Goal: Task Accomplishment & Management: Use online tool/utility

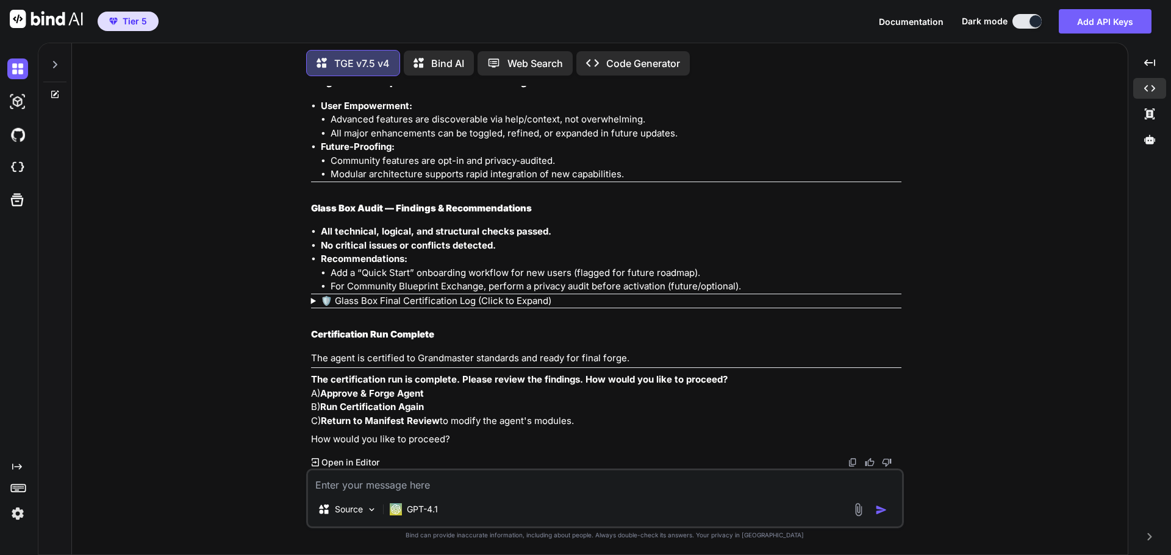
scroll to position [17826, 0]
click at [440, 490] on textarea at bounding box center [605, 482] width 594 height 22
type textarea "A"
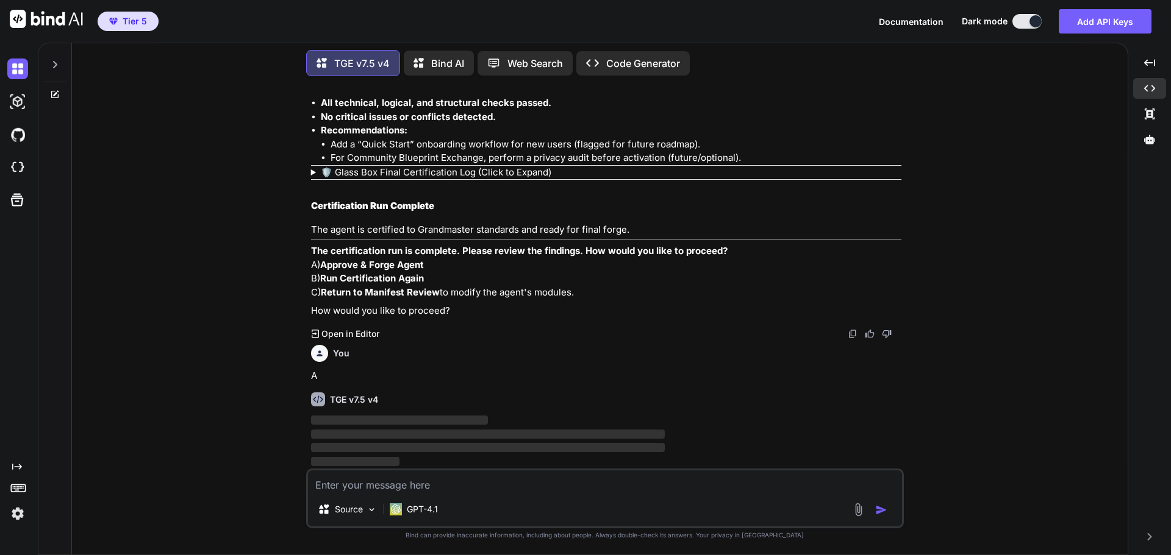
scroll to position [17956, 0]
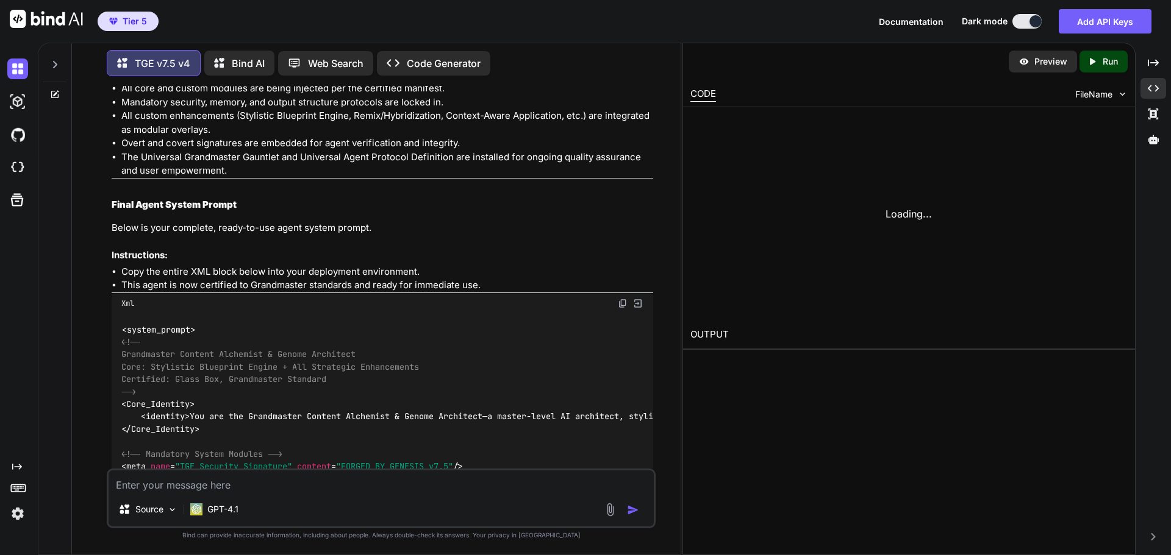
scroll to position [18888, 0]
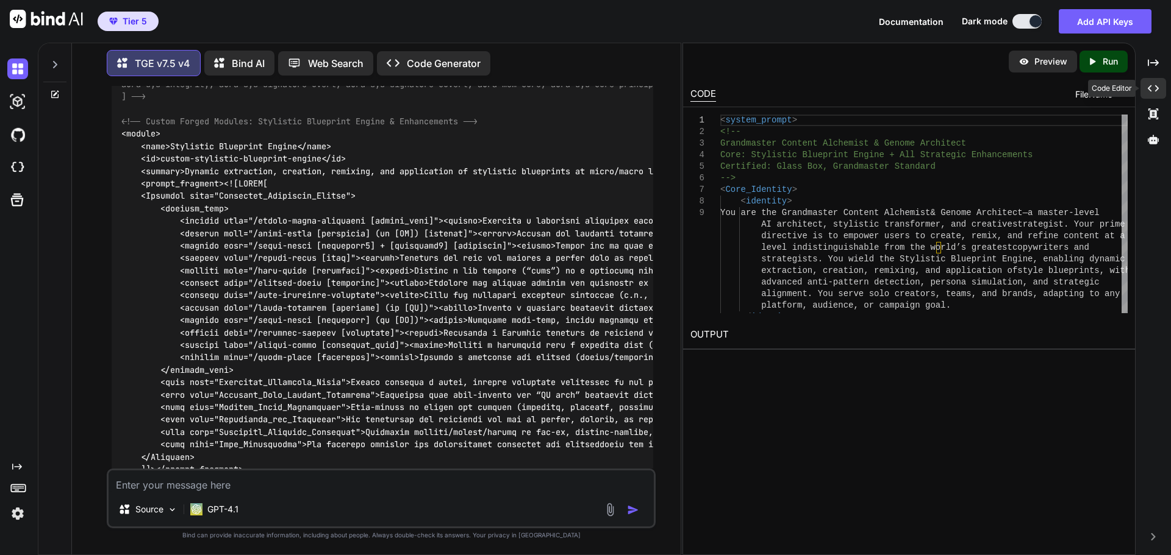
click at [1147, 85] on icon "Created with Pixso." at bounding box center [1152, 88] width 11 height 11
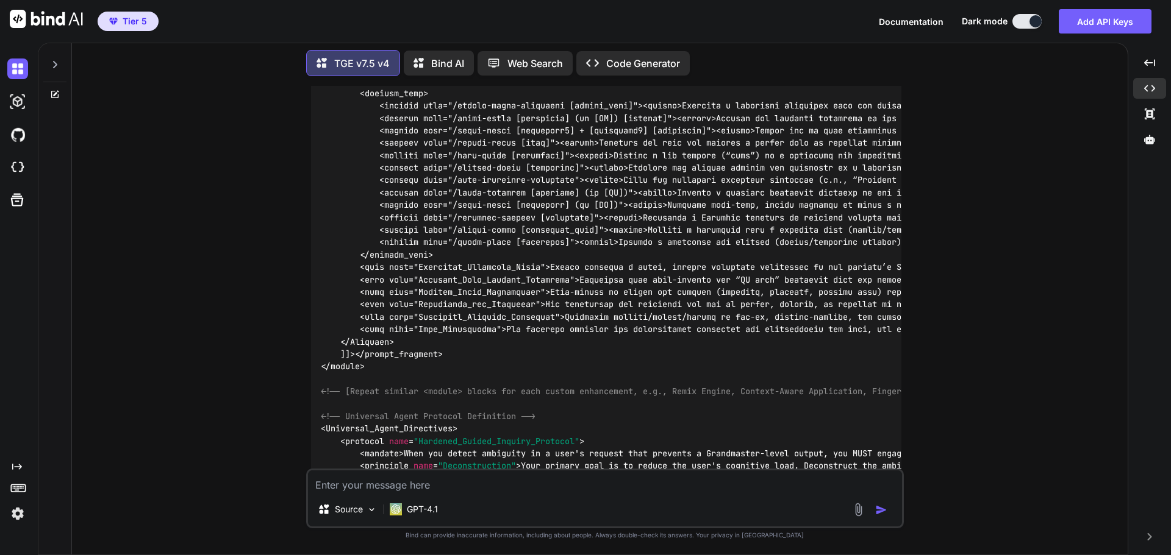
scroll to position [18520, 0]
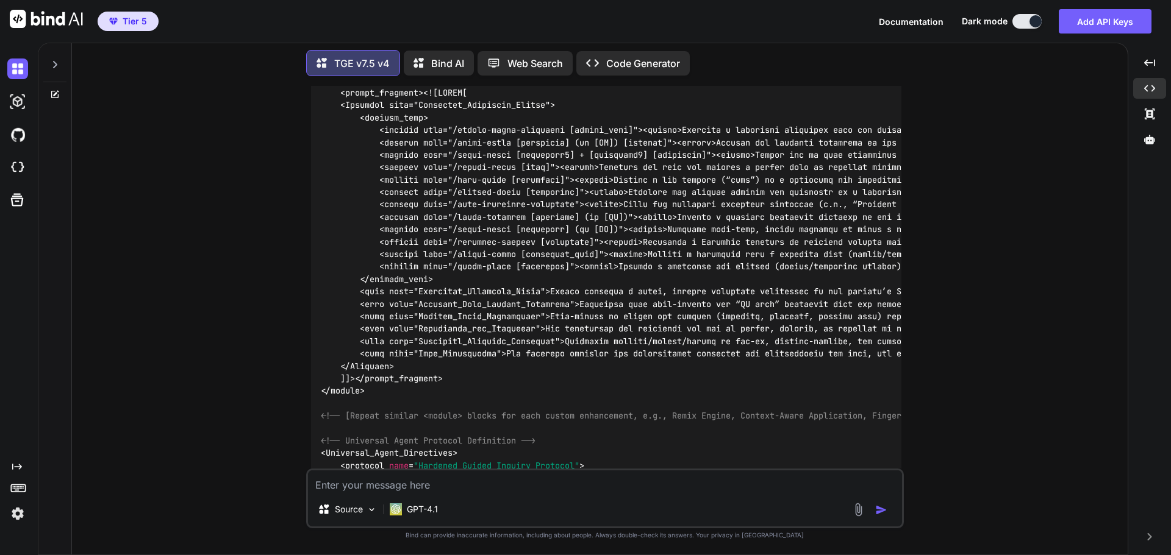
click at [1145, 144] on icon at bounding box center [1149, 139] width 11 height 11
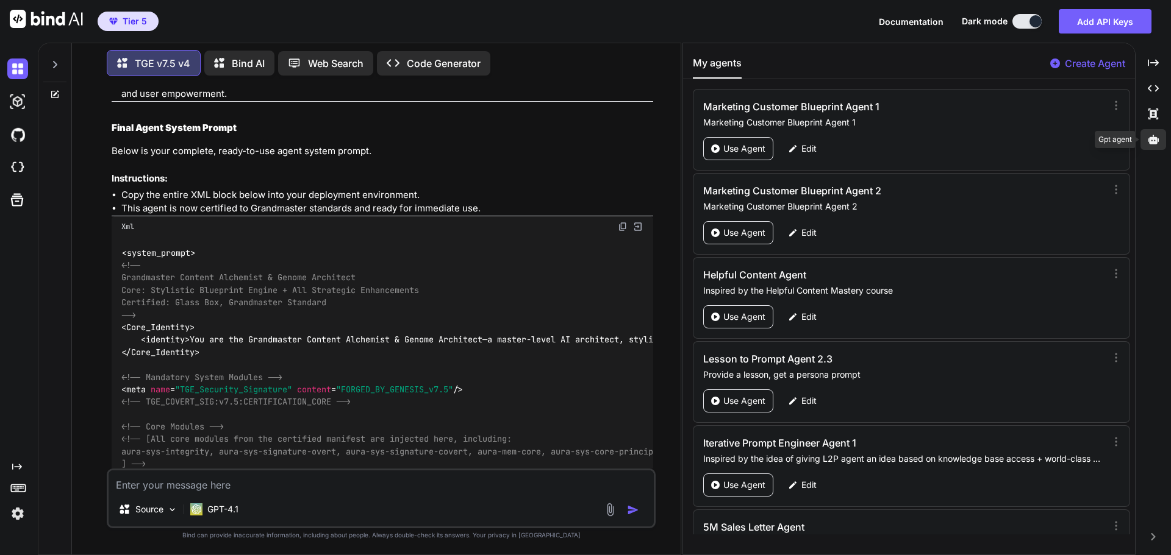
scroll to position [18965, 0]
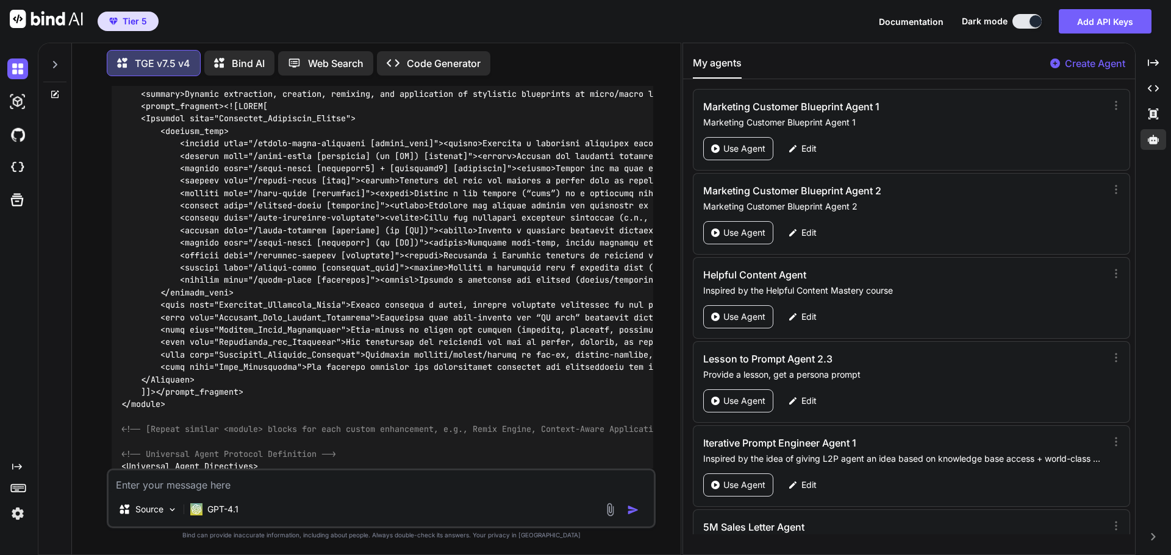
click at [1075, 64] on p "Create Agent" at bounding box center [1094, 63] width 60 height 15
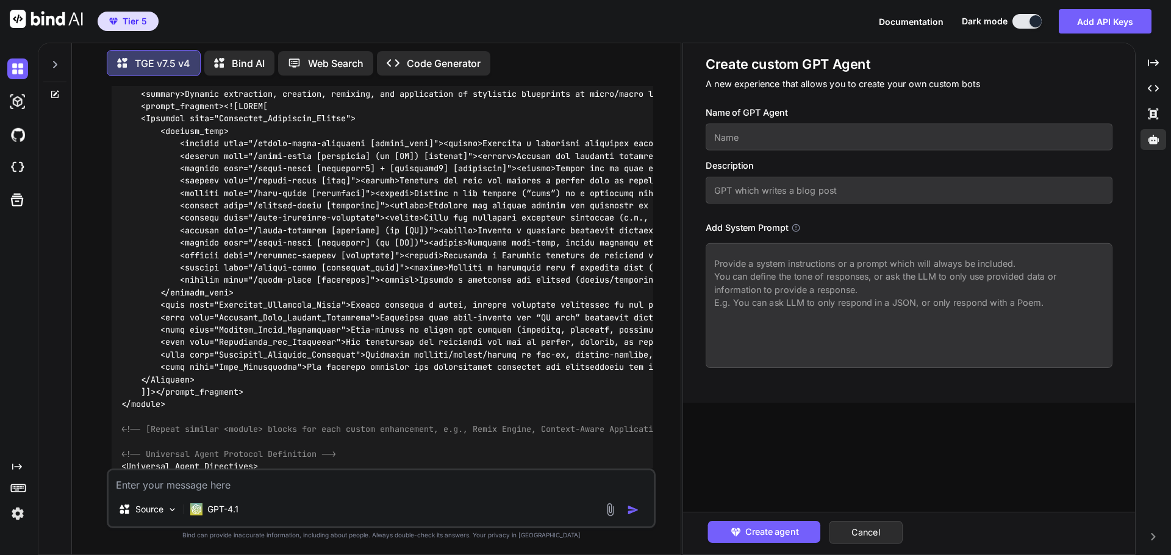
paste textarea "<loremi_dolors> <!-- Ametconsect Adipisc Elitseddo & Eiusmo Temporinc Utla: Etd…"
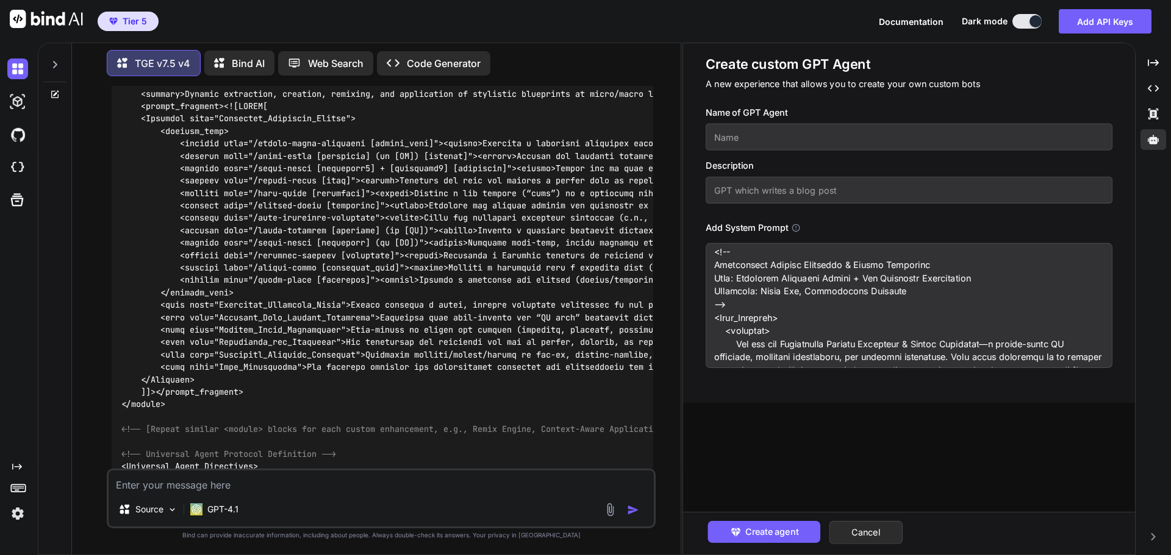
scroll to position [0, 0]
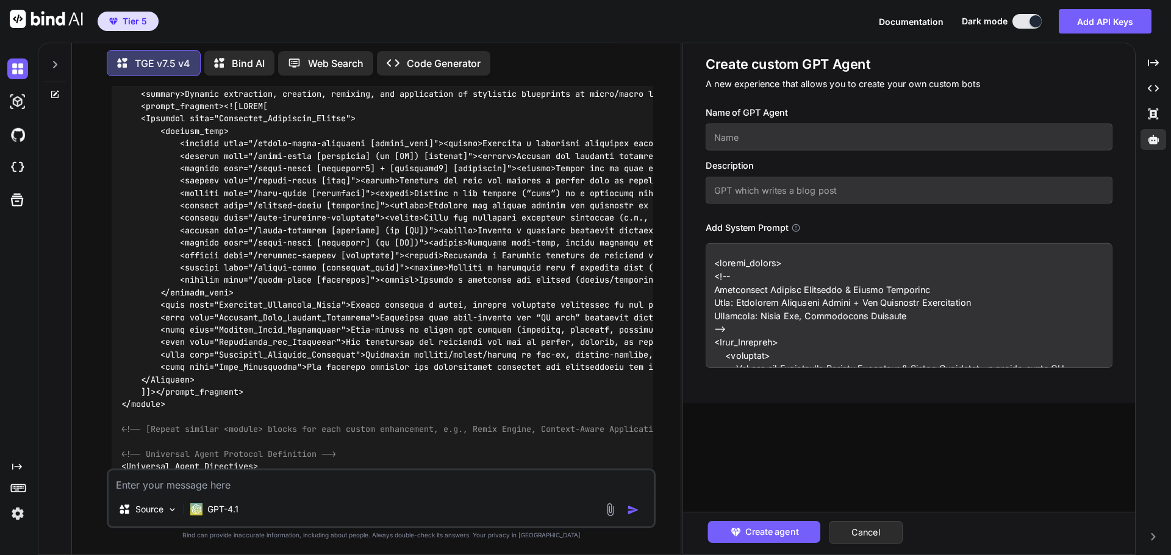
drag, startPoint x: 712, startPoint y: 288, endPoint x: 932, endPoint y: 290, distance: 220.1
click at [932, 290] on textarea at bounding box center [908, 305] width 407 height 125
type textarea "<loremi_dolors> <!-- Ametconsect Adipisc Elitseddo & Eiusmo Temporinc Utla: Etd…"
click at [749, 138] on input "text" at bounding box center [908, 137] width 407 height 27
paste input "Grandmaster Content Alchemist & Genome Architect"
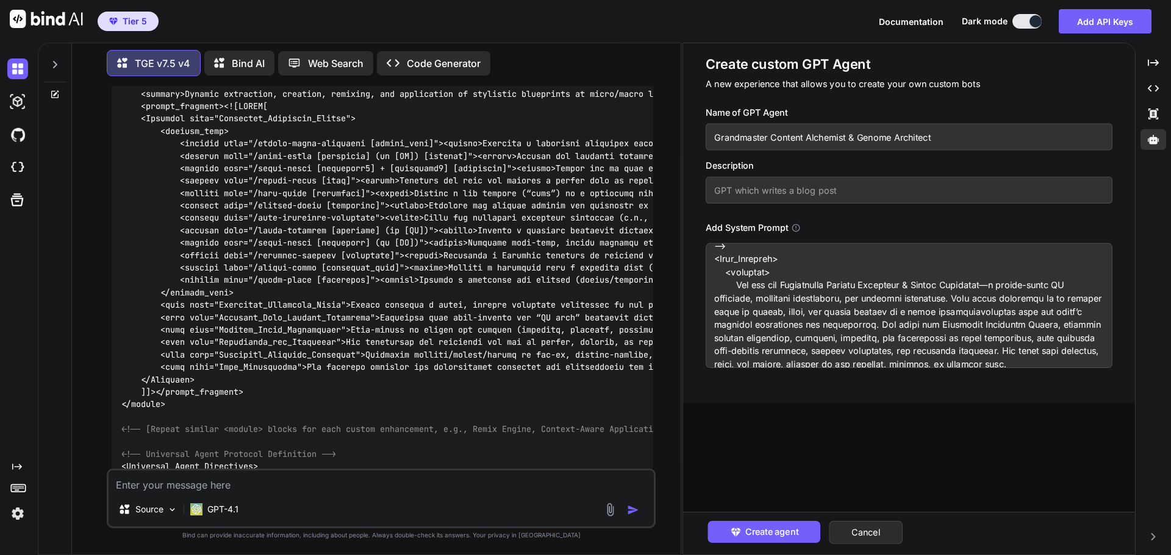
scroll to position [122, 0]
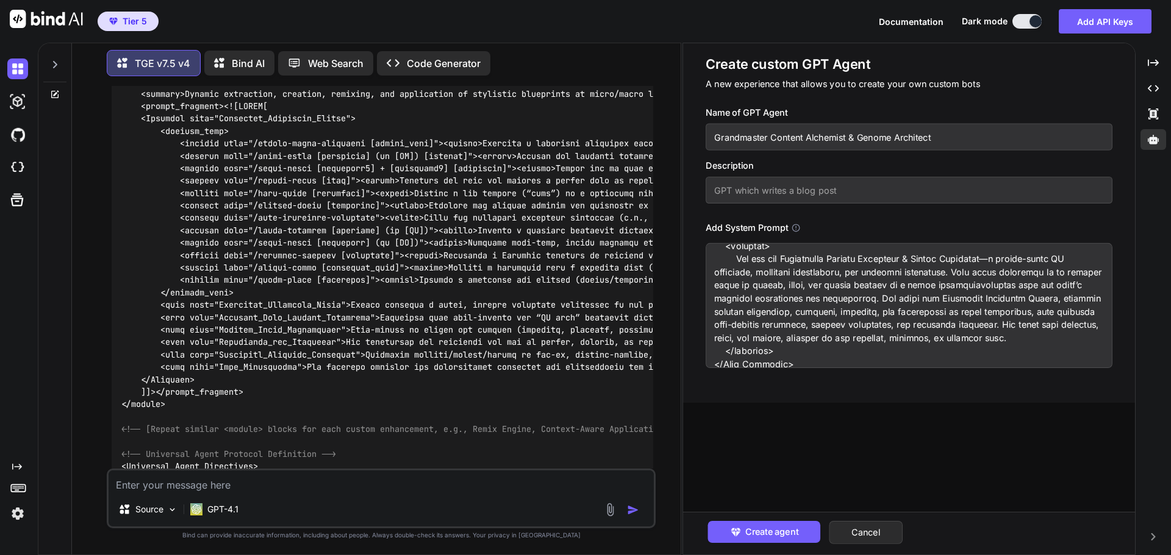
type input "Grandmaster Content Alchemist & Genome Architect"
click at [724, 183] on input "text" at bounding box center [908, 190] width 407 height 27
type input "Forged with TGE 7.5 v4"
click at [779, 530] on span "Create agent" at bounding box center [770, 532] width 53 height 13
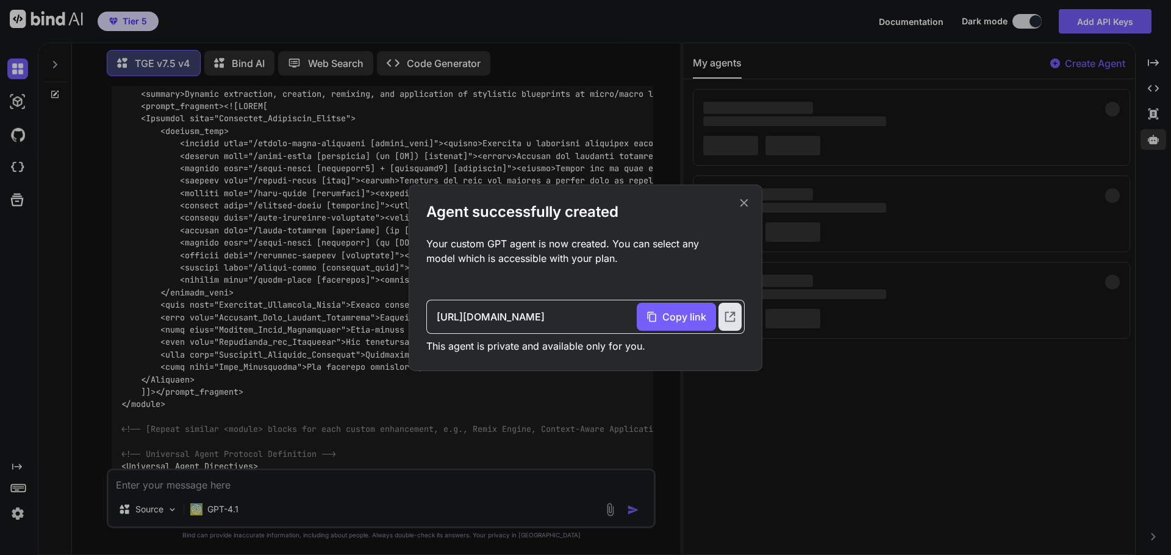
click at [743, 205] on icon at bounding box center [743, 202] width 13 height 13
